Goal: Task Accomplishment & Management: Use online tool/utility

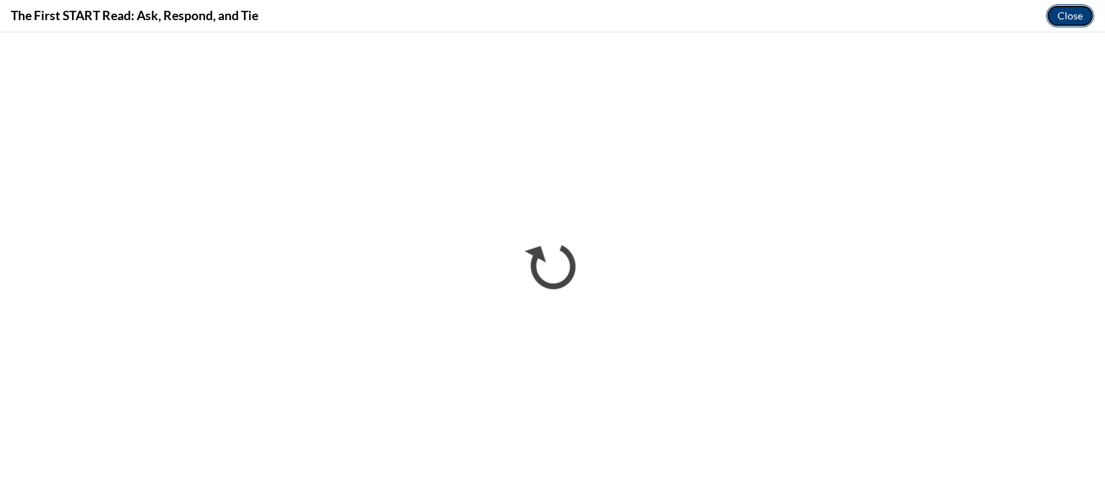
click at [1067, 17] on button "Close" at bounding box center [1070, 15] width 48 height 23
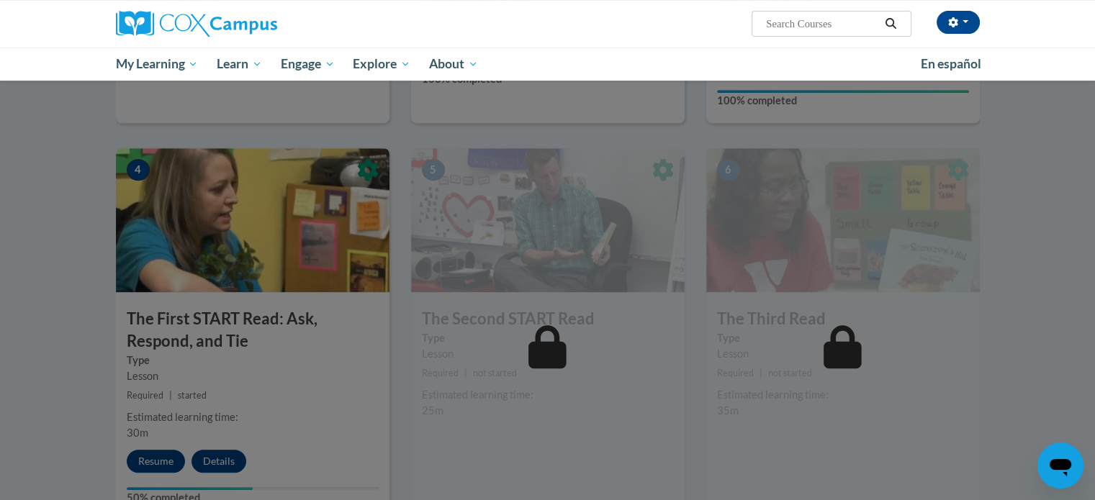
scroll to position [697, 0]
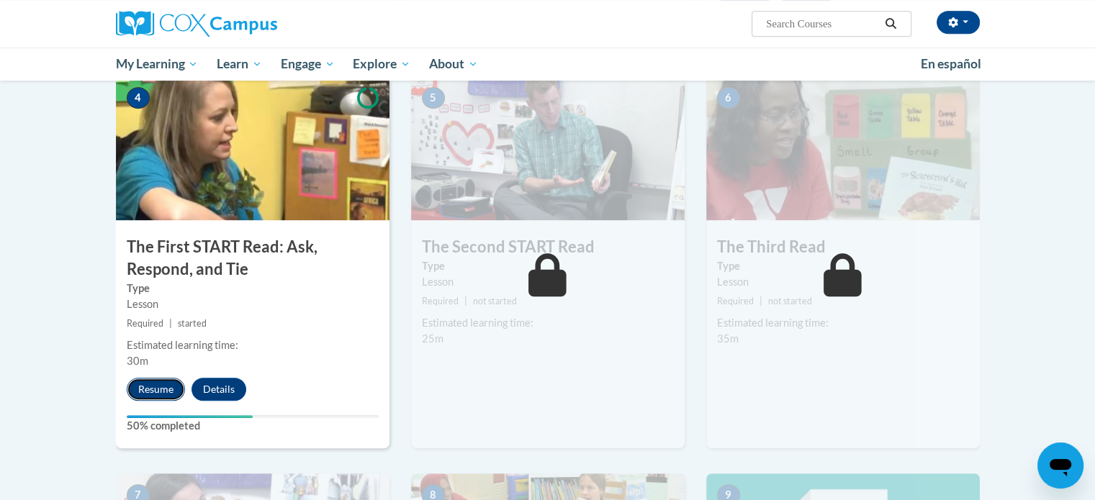
click at [148, 393] on button "Resume" at bounding box center [156, 389] width 58 height 23
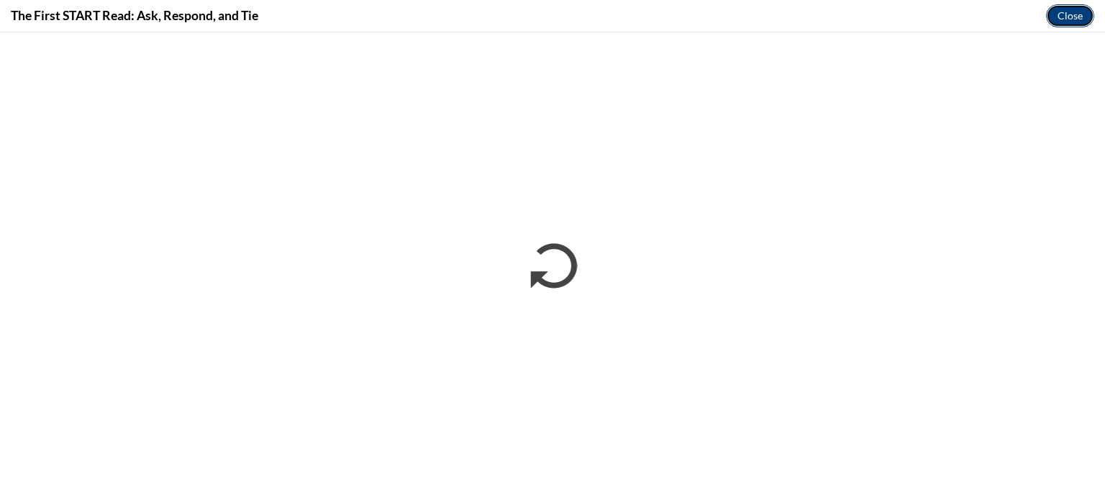
click at [1065, 12] on button "Close" at bounding box center [1070, 15] width 48 height 23
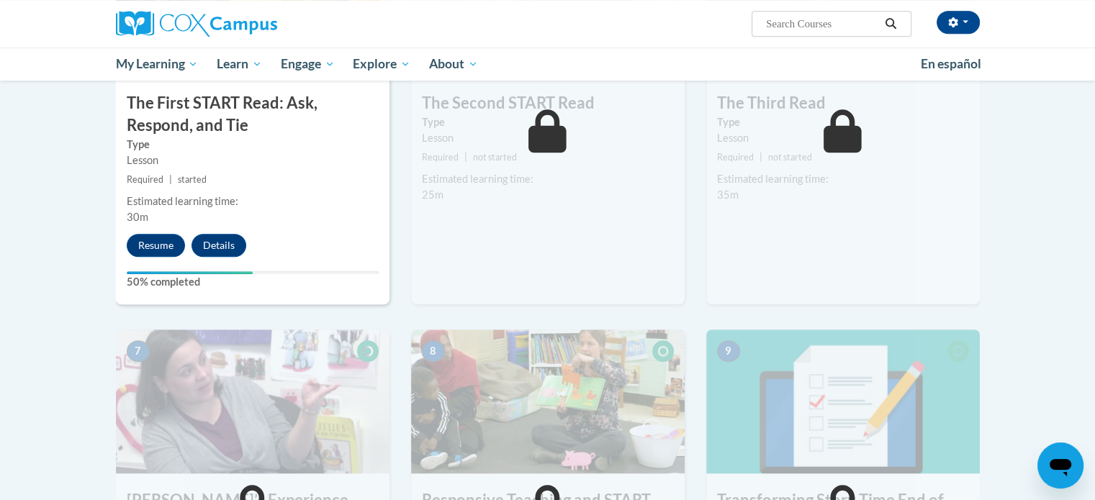
scroll to position [769, 0]
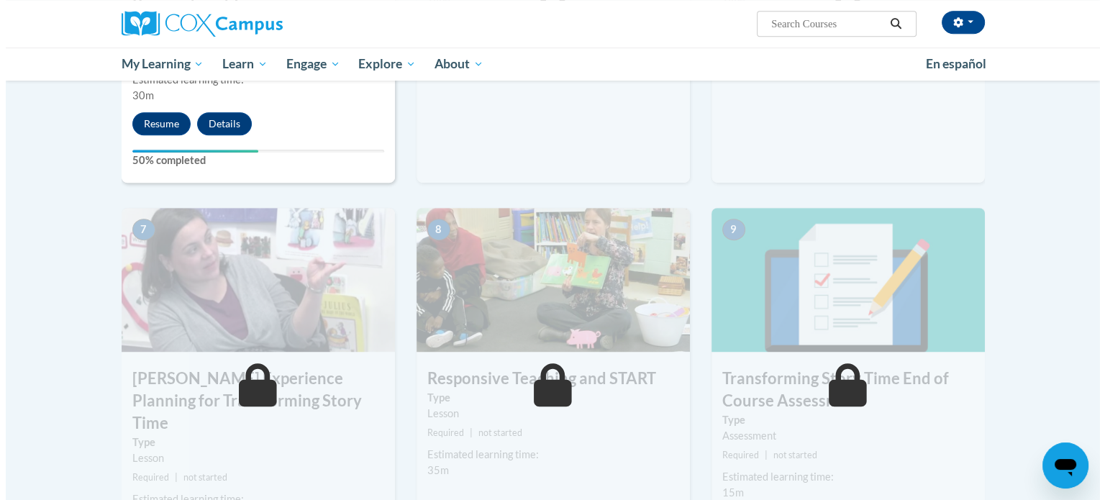
scroll to position [746, 0]
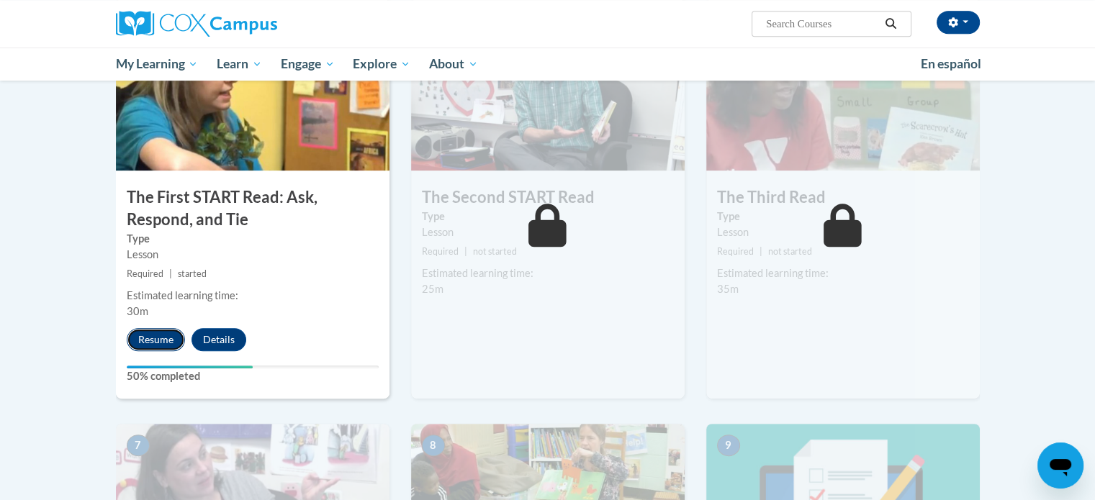
click at [154, 346] on button "Resume" at bounding box center [156, 339] width 58 height 23
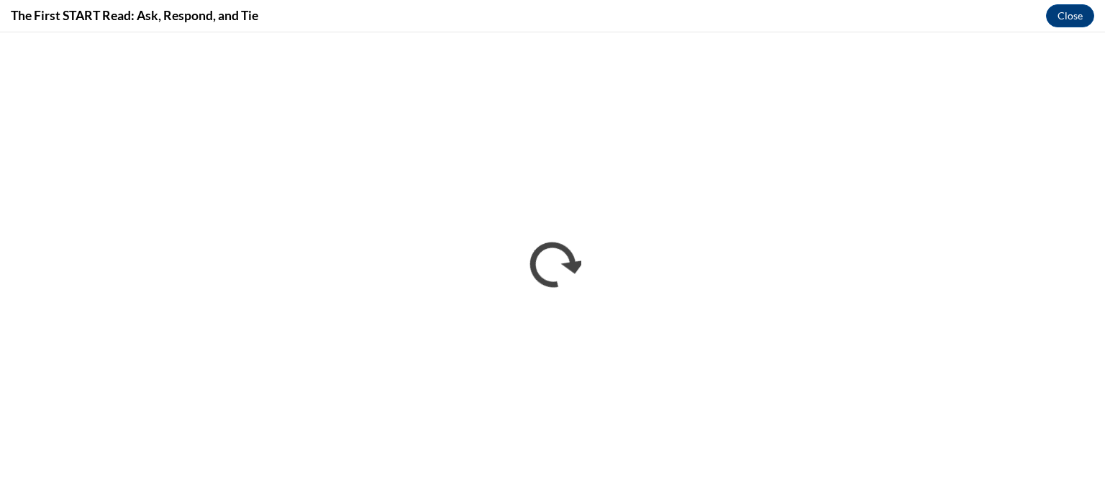
scroll to position [0, 0]
